Goal: Task Accomplishment & Management: Manage account settings

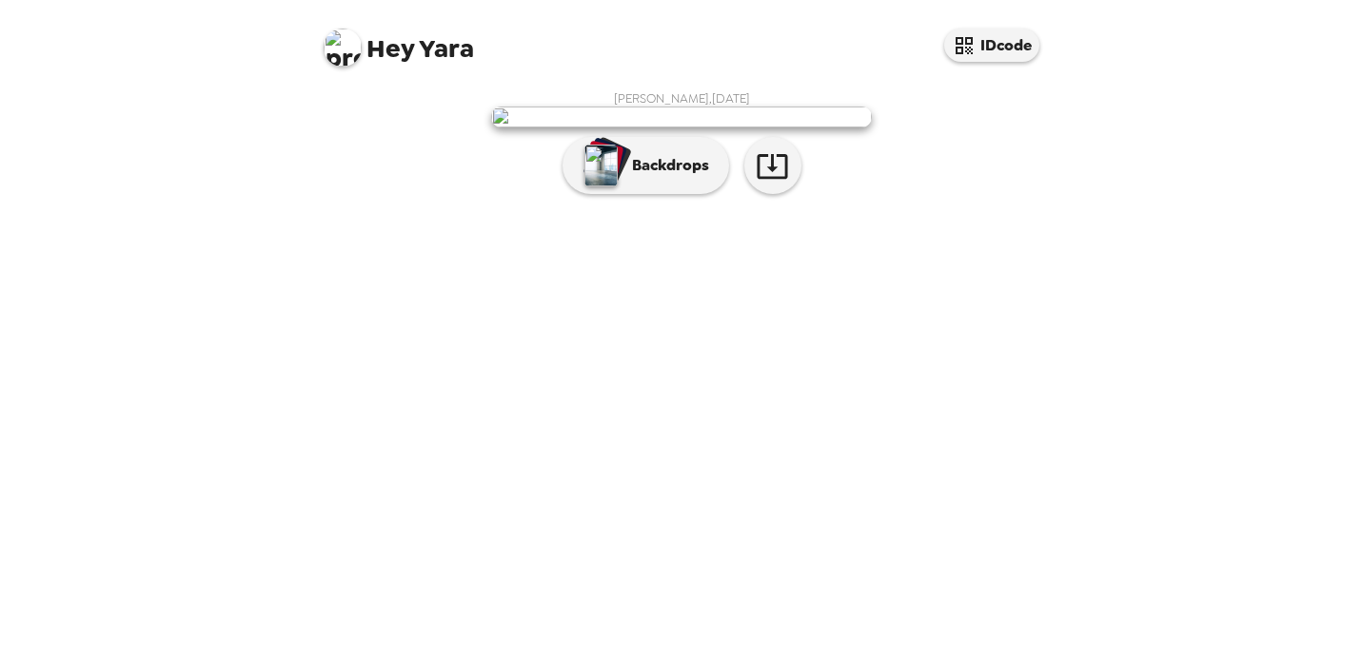
scroll to position [27, 0]
click at [695, 213] on div "[PERSON_NAME] , [DATE] Backdrops" at bounding box center [681, 147] width 761 height 132
click at [694, 194] on button "Backdrops" at bounding box center [645, 165] width 167 height 57
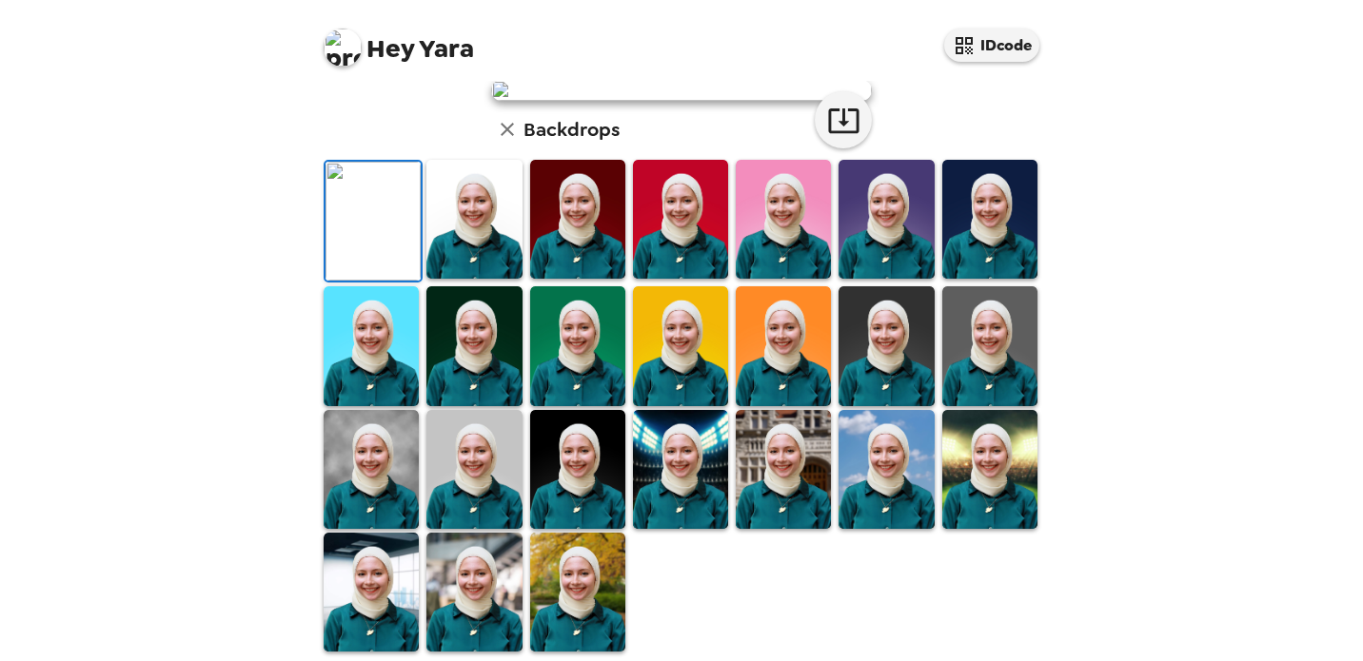
scroll to position [260, 0]
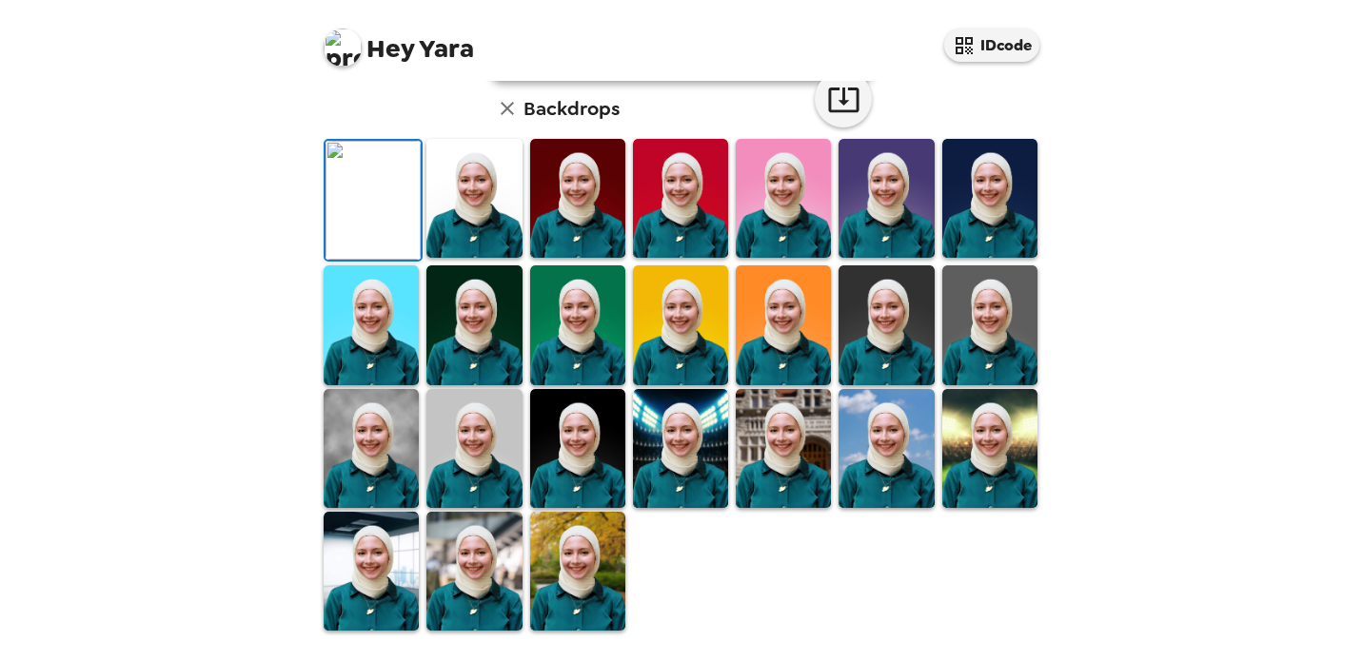
click at [595, 258] on img at bounding box center [577, 198] width 95 height 119
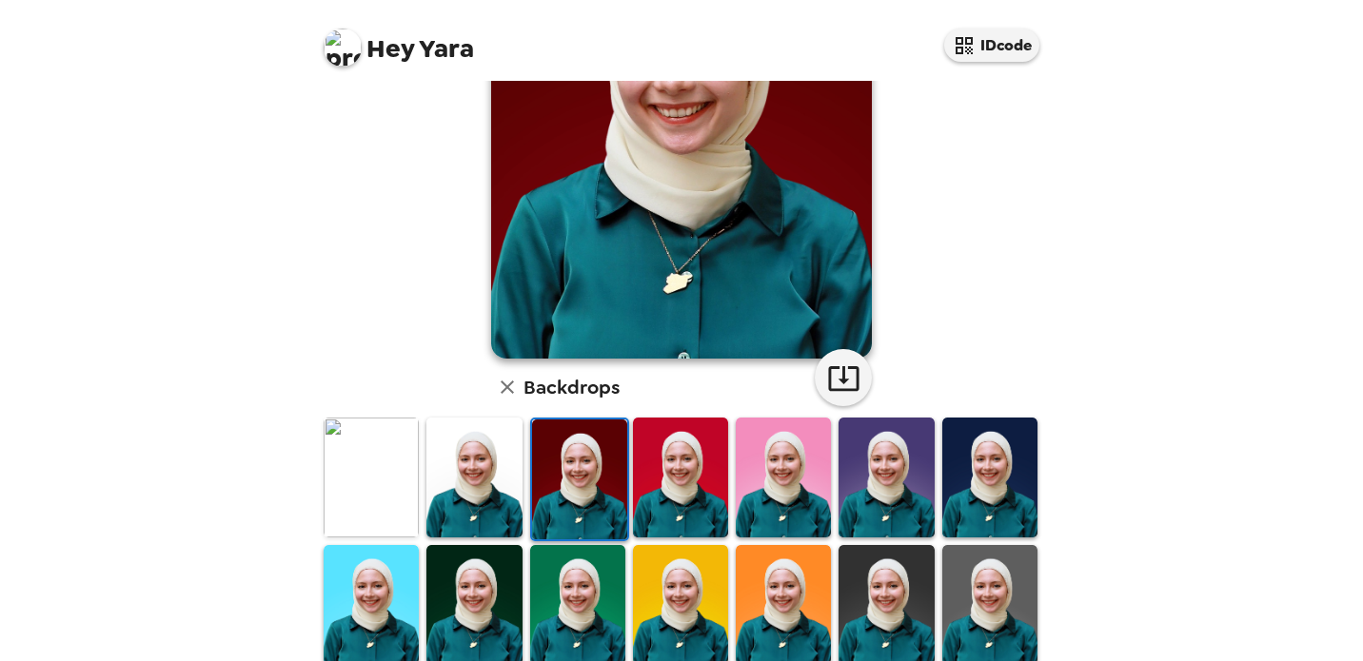
scroll to position [281, 0]
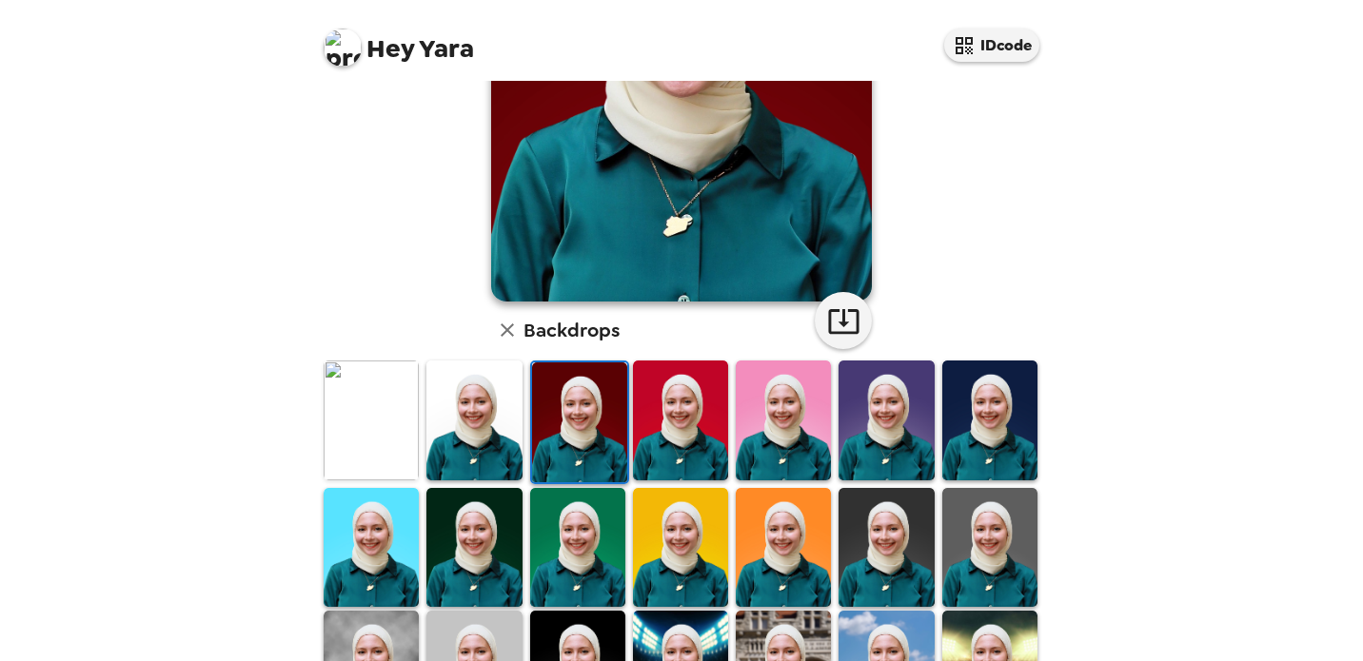
click at [479, 498] on img at bounding box center [473, 547] width 95 height 119
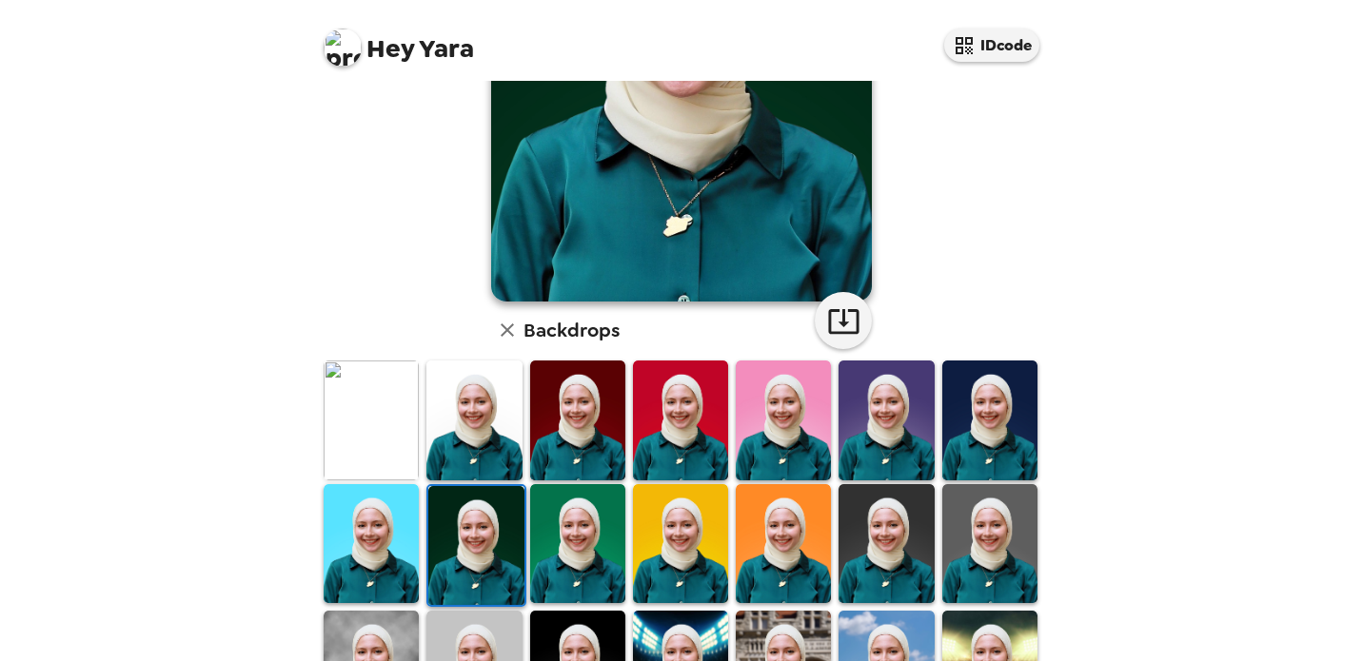
click at [479, 529] on img at bounding box center [475, 545] width 95 height 119
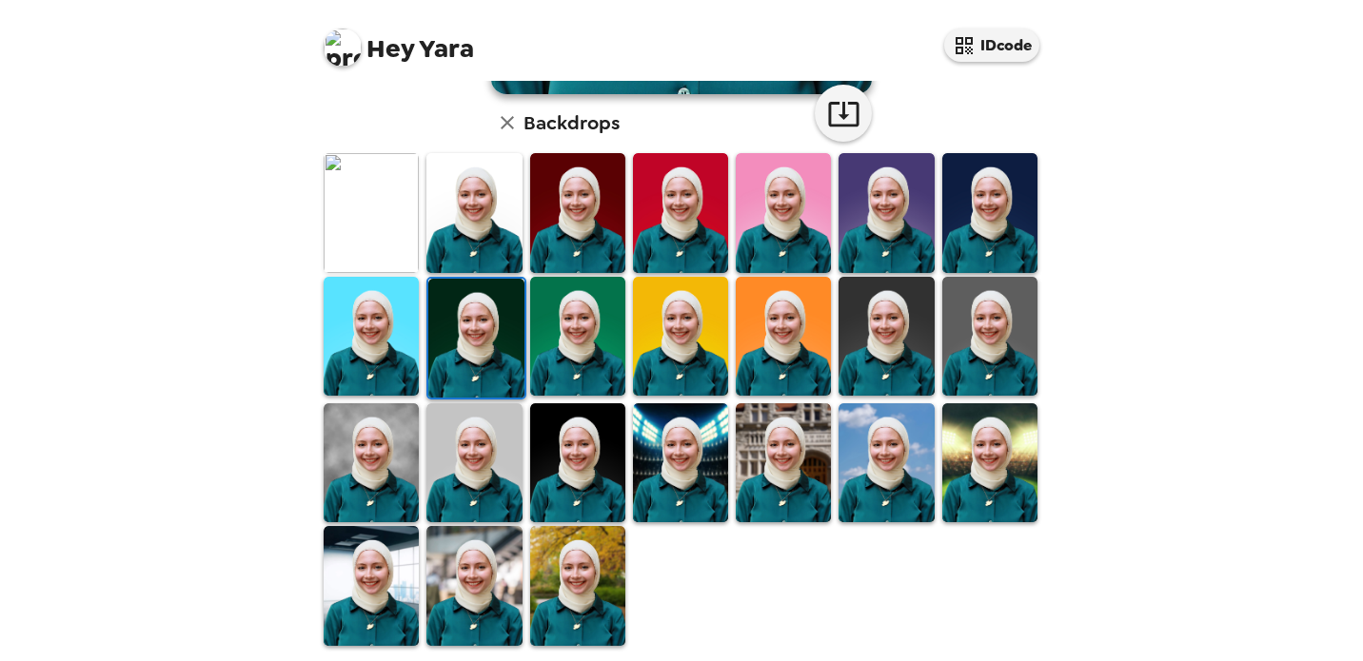
scroll to position [503, 0]
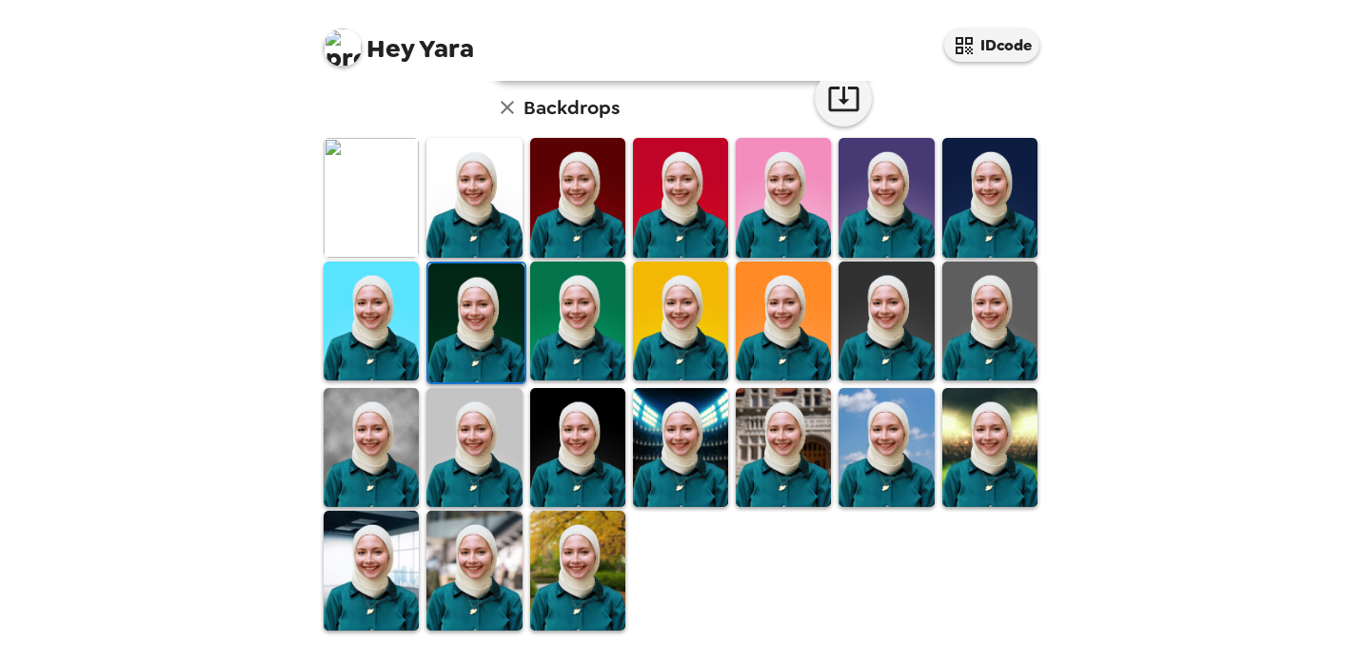
click at [796, 407] on img at bounding box center [783, 447] width 95 height 119
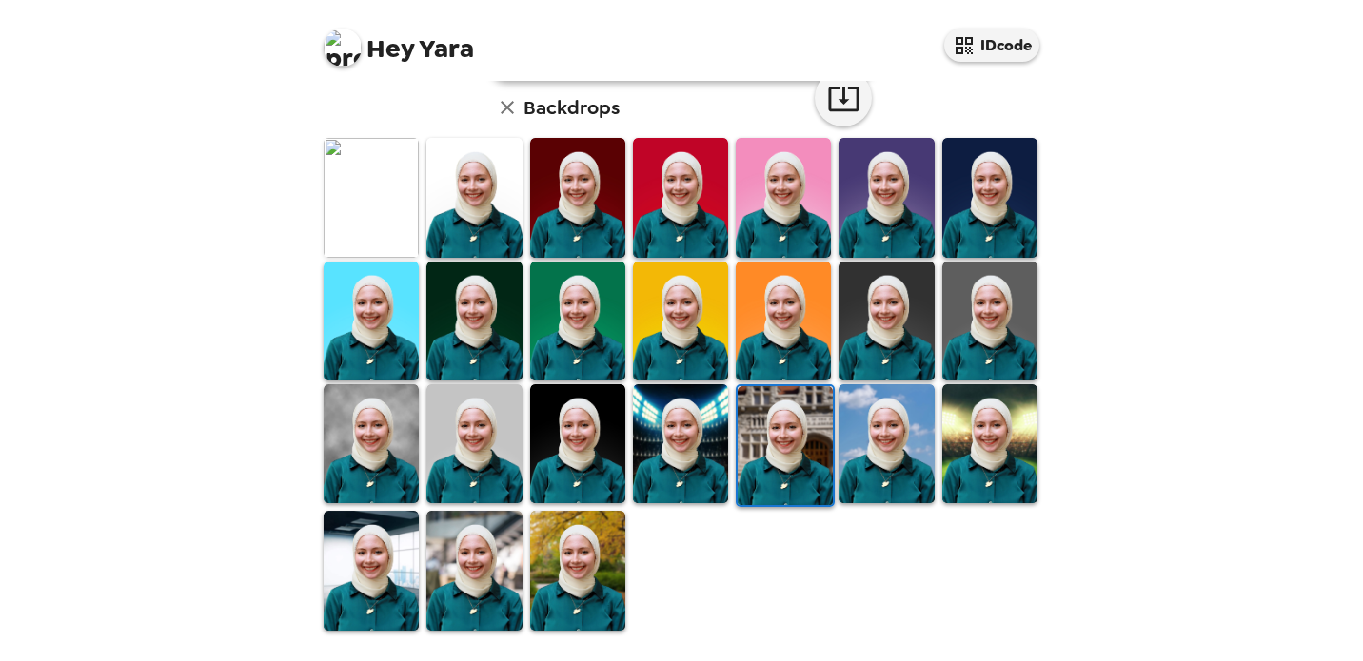
click at [599, 559] on img at bounding box center [577, 570] width 95 height 119
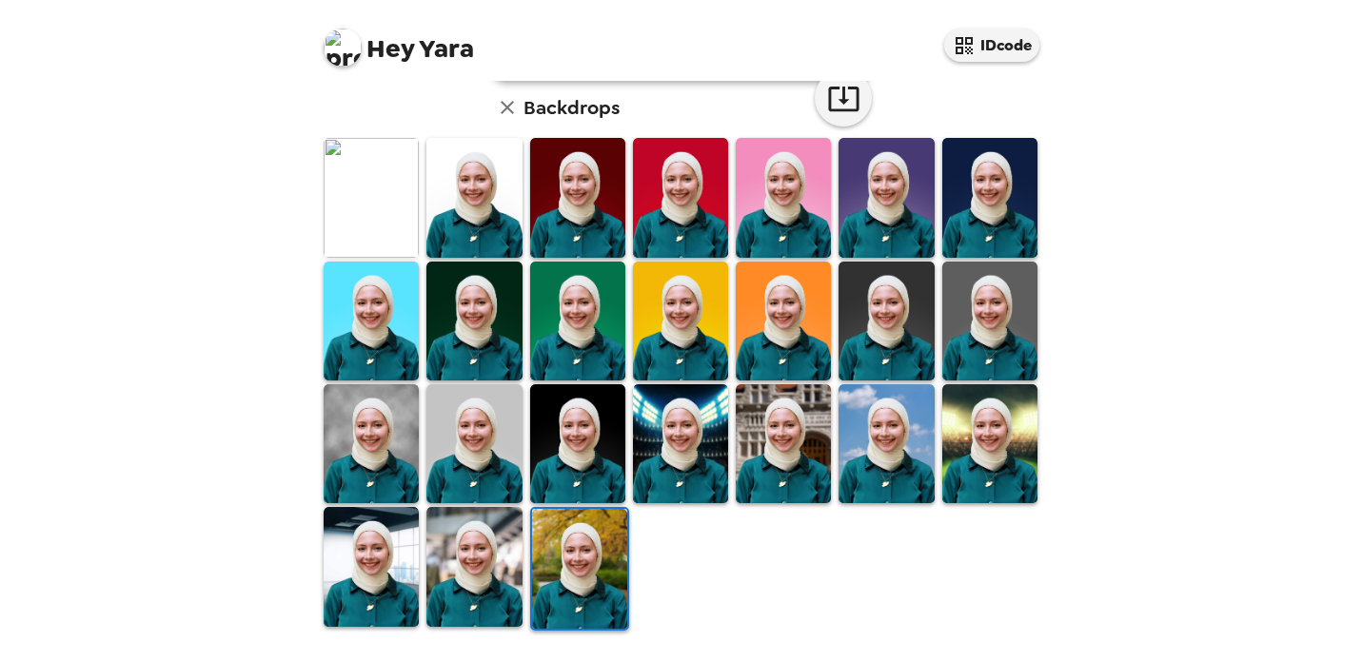
click at [587, 557] on img at bounding box center [579, 568] width 95 height 119
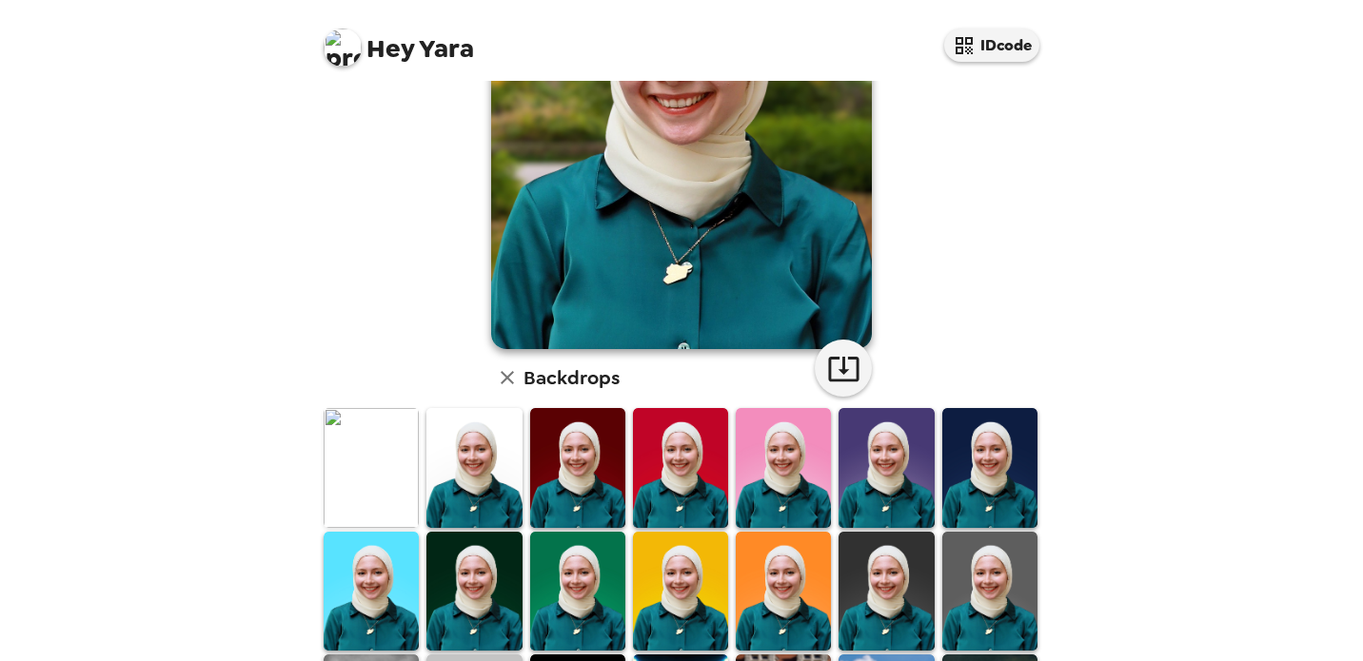
scroll to position [0, 0]
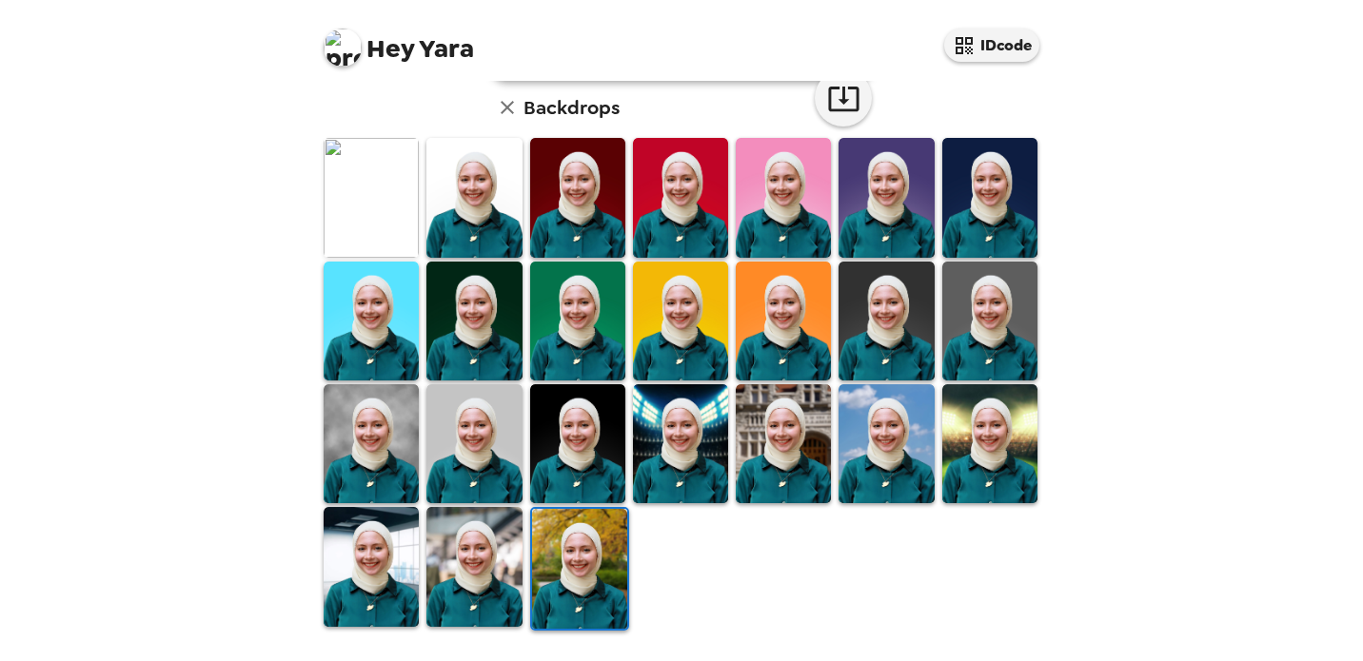
click at [473, 435] on img at bounding box center [473, 443] width 95 height 119
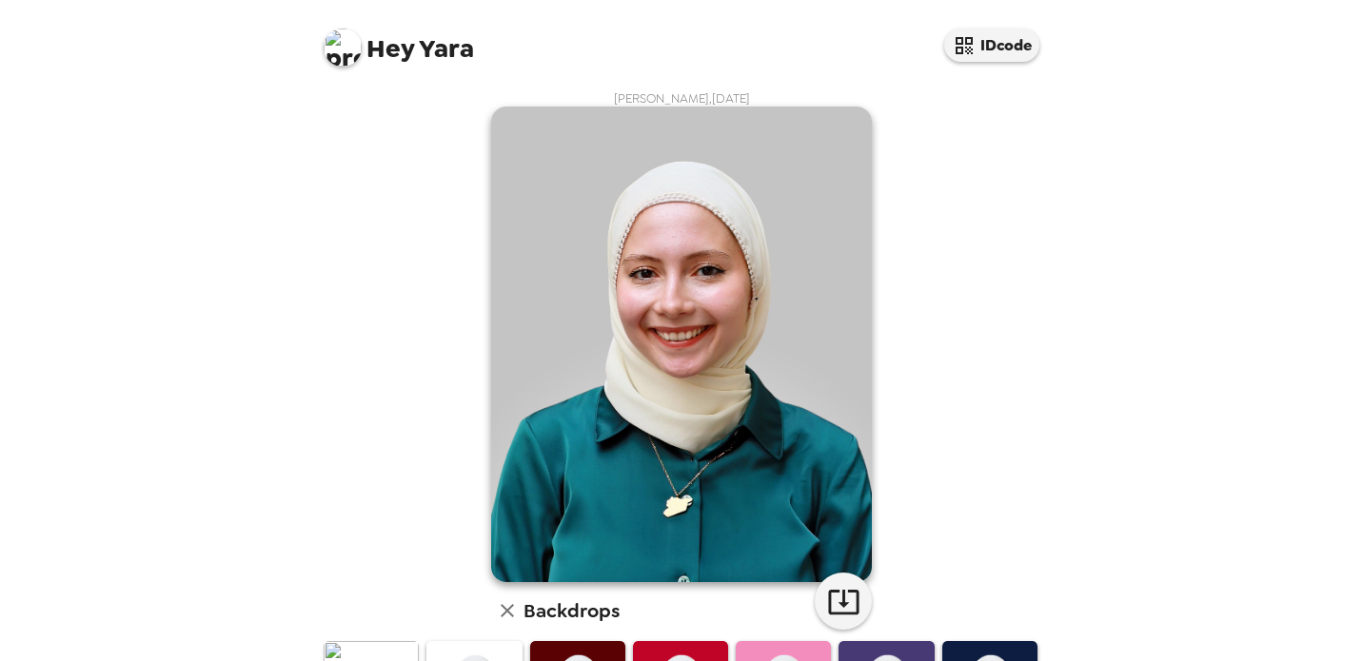
drag, startPoint x: 473, startPoint y: 435, endPoint x: 632, endPoint y: 146, distance: 330.1
click at [628, 150] on div "[PERSON_NAME] , [DATE] Backdrops" at bounding box center [681, 613] width 723 height 1046
